Goal: Task Accomplishment & Management: Use online tool/utility

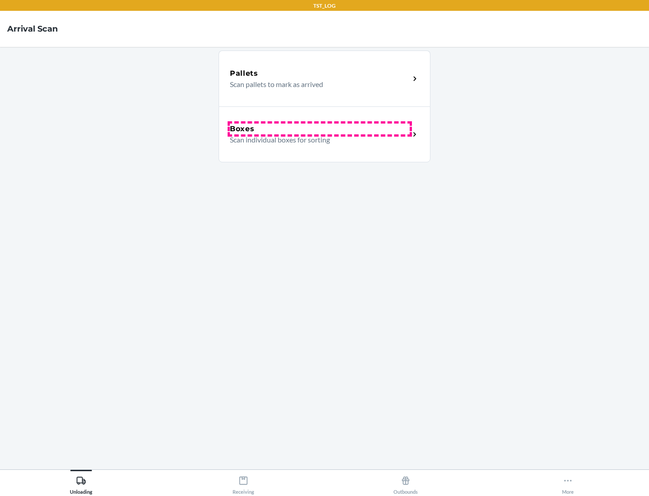
click at [320, 129] on div "Boxes" at bounding box center [320, 129] width 180 height 11
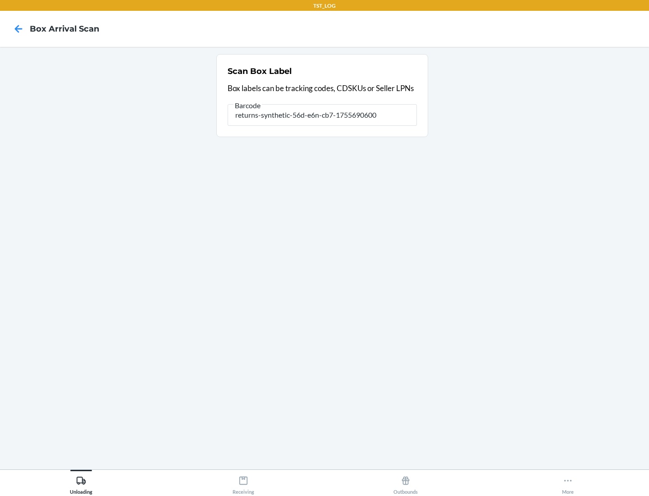
type input "returns-synthetic-56d-e6n-cb7-1755690600"
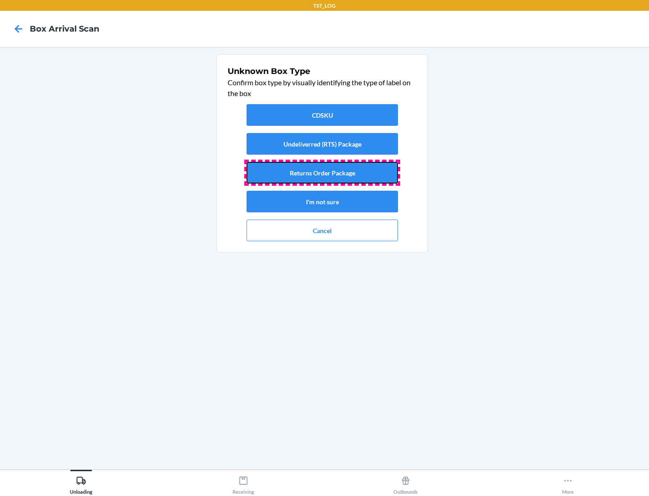
click at [322, 173] on button "Returns Order Package" at bounding box center [323, 173] width 152 height 22
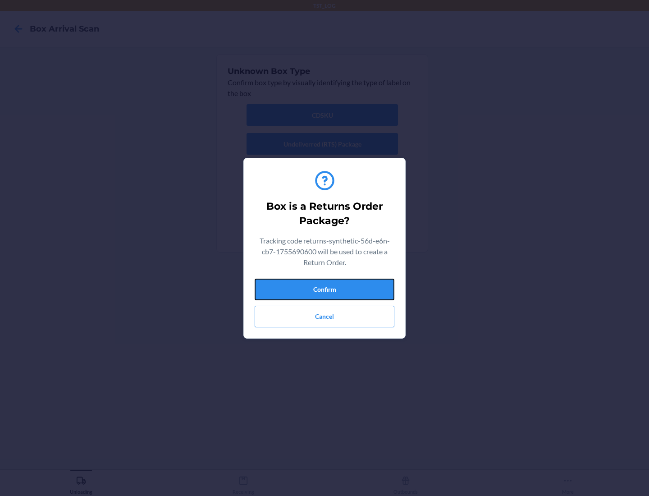
click at [325, 289] on button "Confirm" at bounding box center [325, 290] width 140 height 22
